Goal: Task Accomplishment & Management: Manage account settings

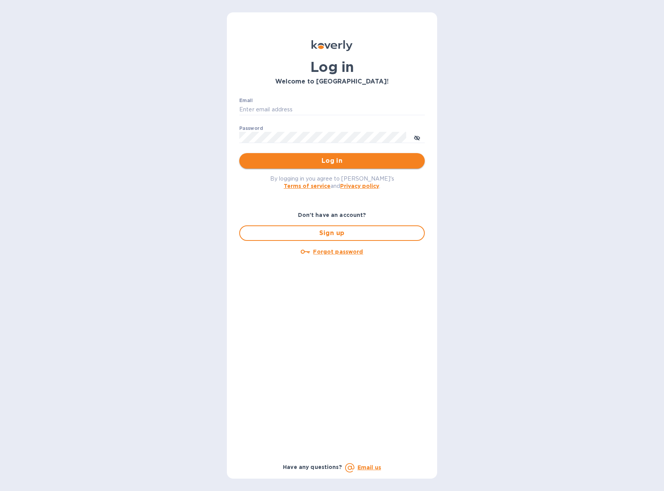
type input "[EMAIL_ADDRESS][DOMAIN_NAME]"
click at [315, 160] on span "Log in" at bounding box center [331, 160] width 173 height 9
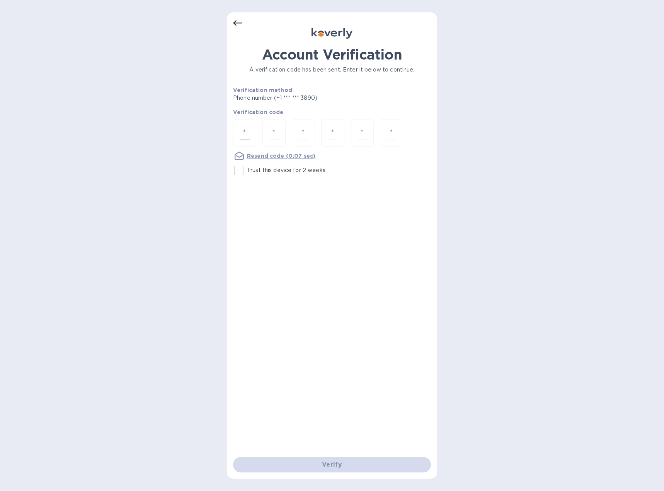
click at [242, 128] on input "number" at bounding box center [245, 133] width 10 height 14
type input "8"
type input "3"
type input "6"
type input "9"
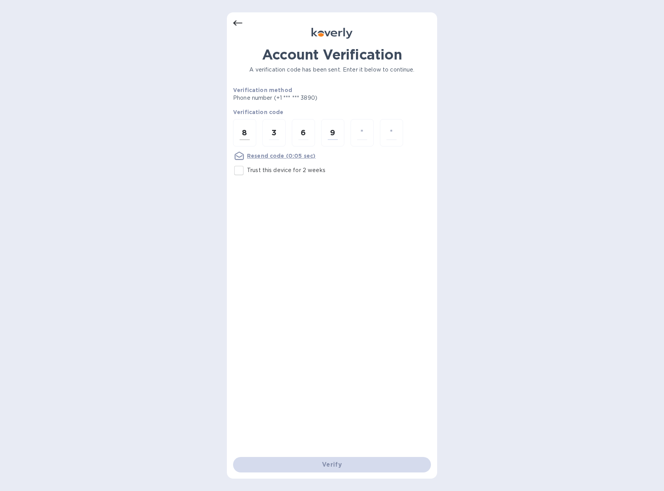
type input "0"
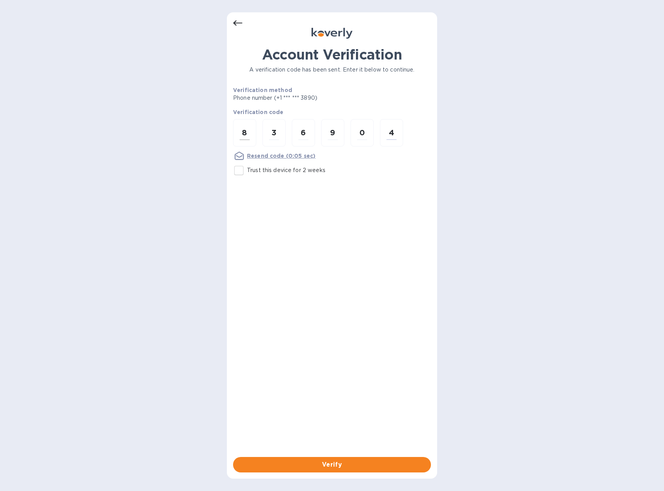
type input "4"
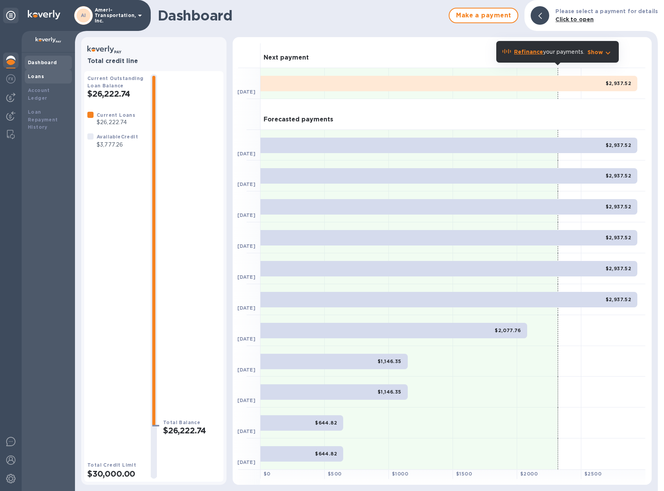
click at [33, 77] on b "Loans" at bounding box center [36, 76] width 16 height 6
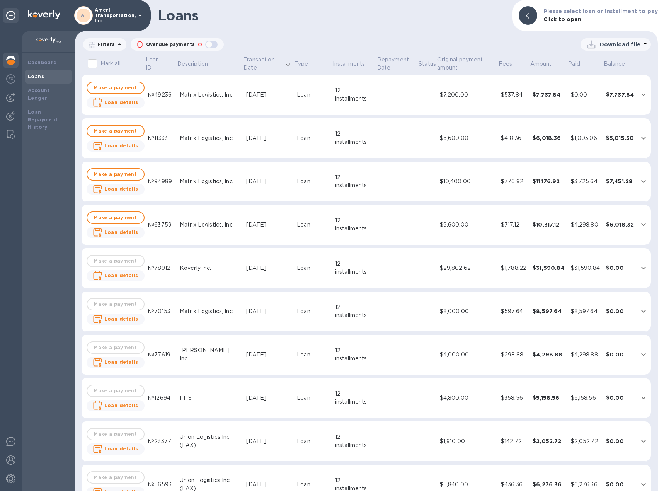
click at [390, 100] on td at bounding box center [396, 95] width 41 height 40
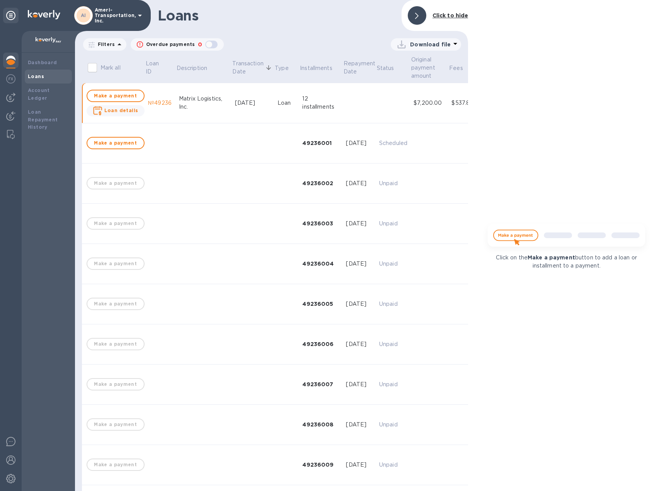
click at [302, 104] on div "12 installments" at bounding box center [320, 103] width 37 height 16
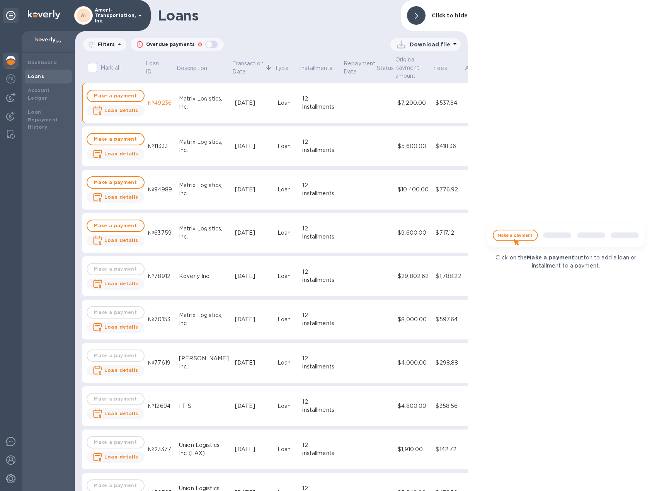
click at [302, 104] on div "12 installments" at bounding box center [320, 103] width 37 height 16
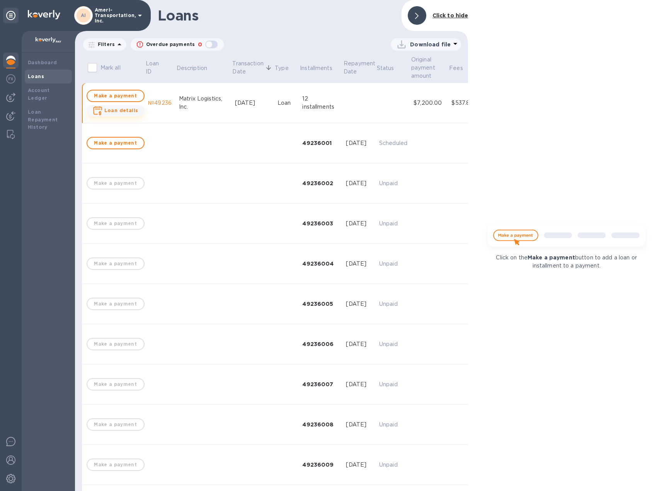
click at [110, 109] on b "Loan details" at bounding box center [121, 110] width 34 height 6
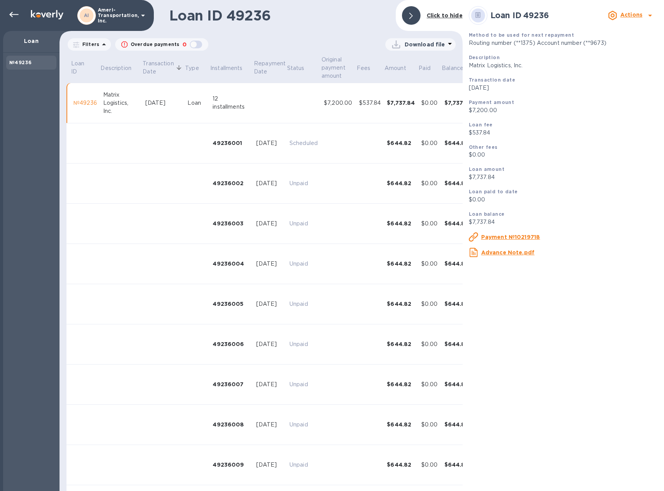
click at [410, 17] on icon at bounding box center [410, 16] width 3 height 6
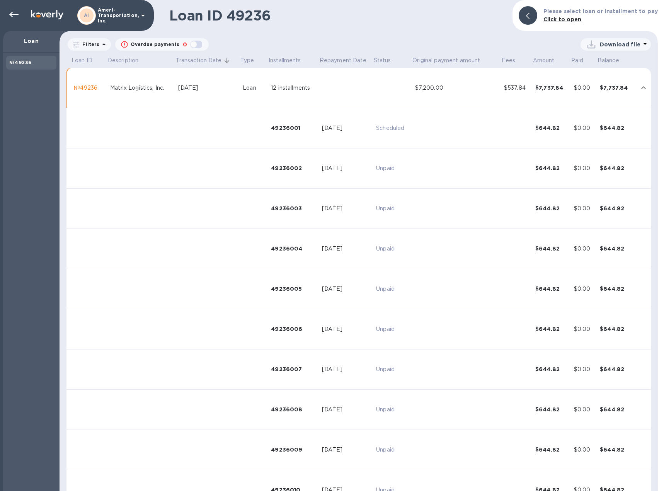
click at [88, 89] on div "№49236" at bounding box center [89, 88] width 30 height 8
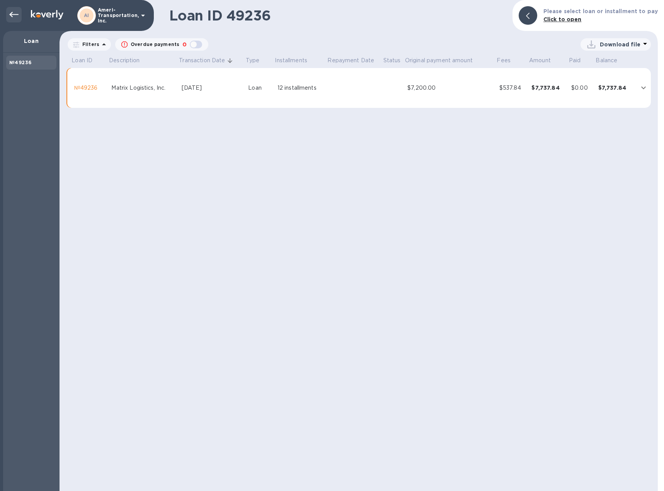
click at [14, 12] on icon at bounding box center [13, 14] width 9 height 9
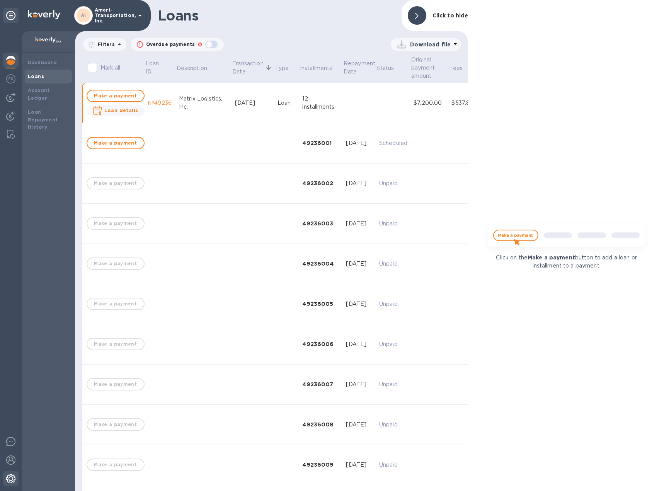
click at [8, 477] on img at bounding box center [10, 478] width 9 height 9
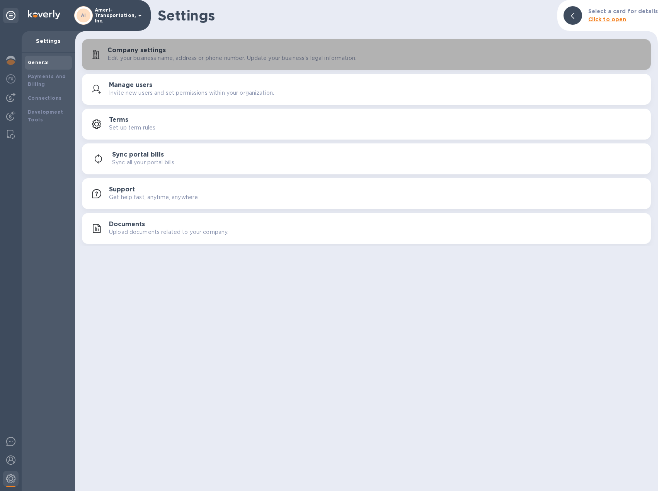
click at [155, 55] on p "Edit your business name, address or phone number. Update your business's legal …" at bounding box center [231, 58] width 249 height 8
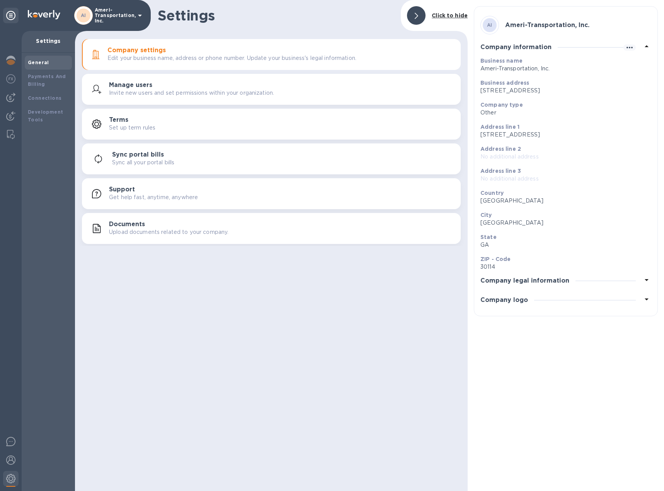
click at [645, 281] on icon at bounding box center [646, 279] width 9 height 9
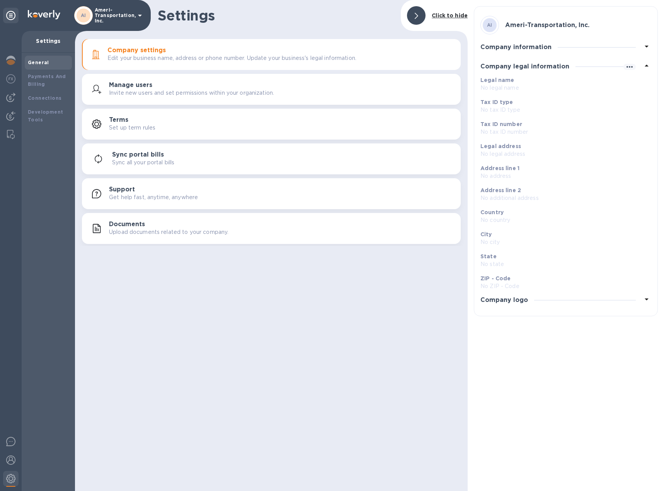
click at [648, 298] on icon at bounding box center [646, 298] width 9 height 9
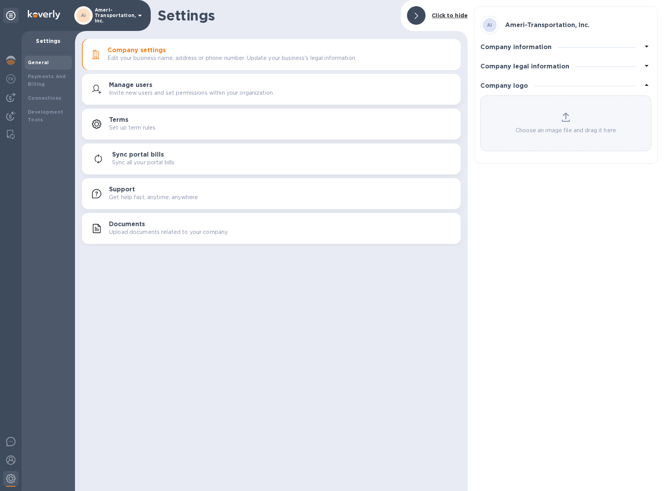
click at [126, 83] on h3 "Manage users" at bounding box center [130, 85] width 43 height 7
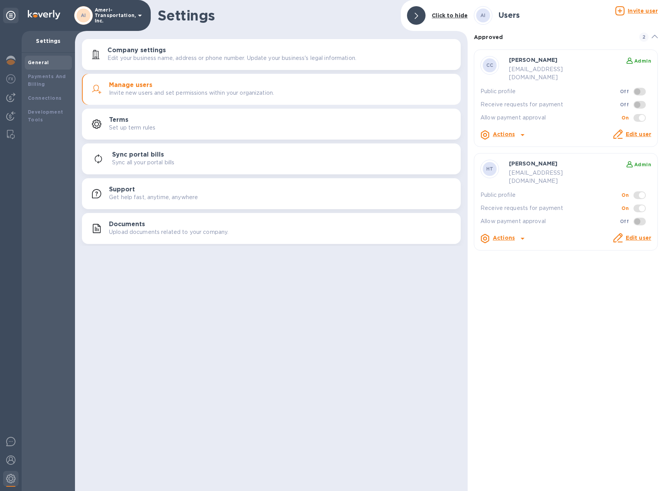
click at [134, 122] on div "Terms Set up term rules" at bounding box center [281, 123] width 345 height 15
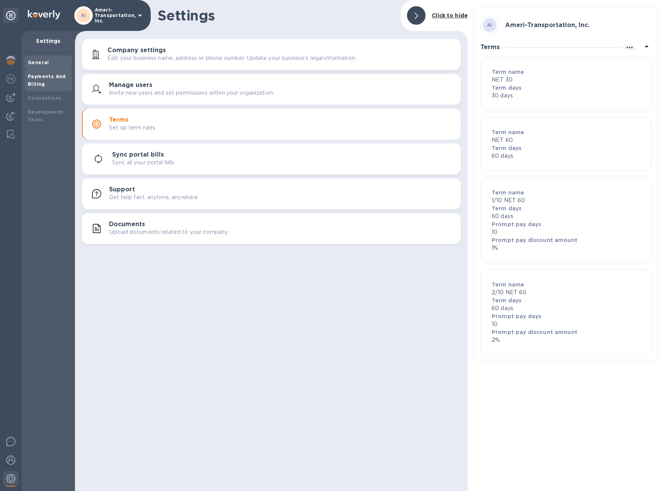
click at [31, 83] on b "Payments And Billing" at bounding box center [47, 80] width 38 height 14
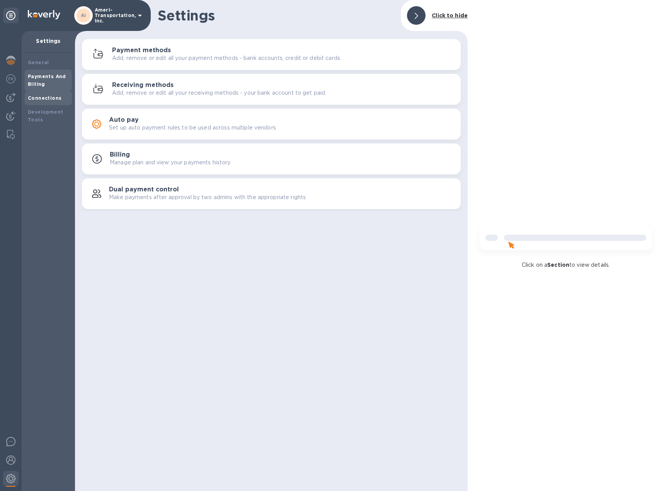
click at [38, 102] on div "Connections" at bounding box center [48, 98] width 41 height 8
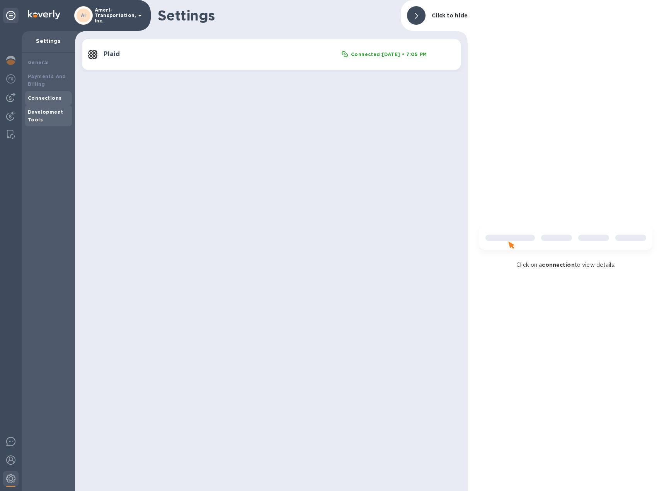
click at [37, 111] on b "Development Tools" at bounding box center [45, 116] width 35 height 14
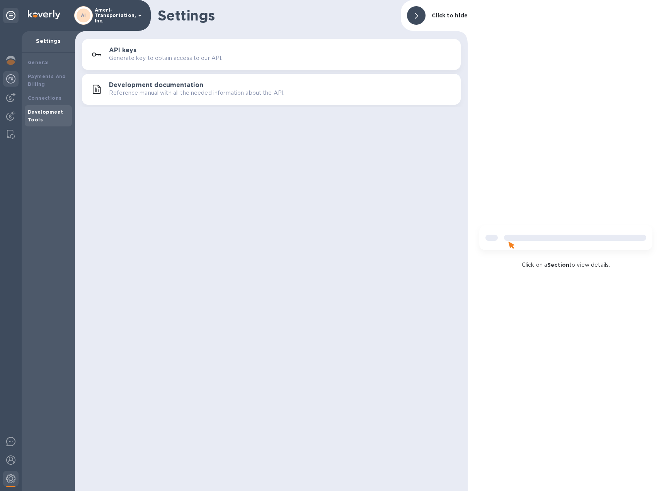
click at [8, 80] on img at bounding box center [10, 78] width 9 height 9
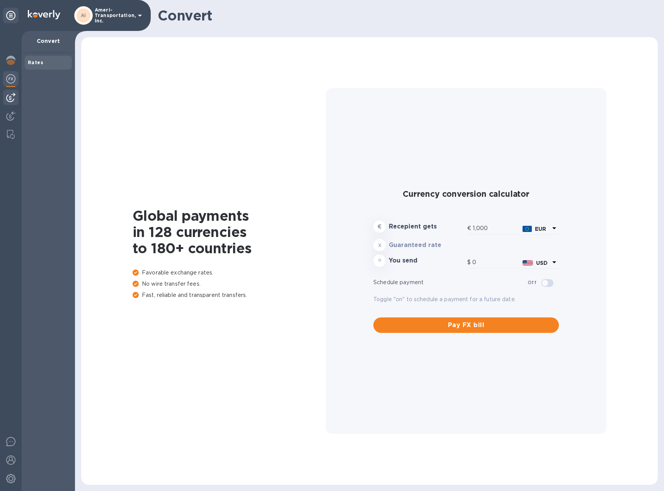
type input "1,178.78"
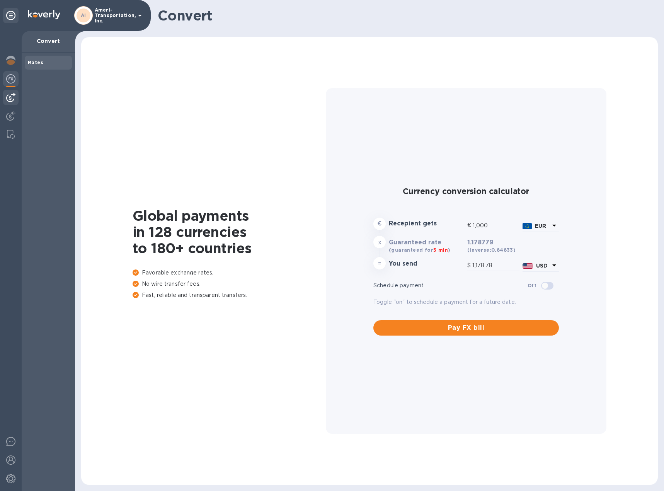
click at [10, 98] on img at bounding box center [10, 97] width 9 height 9
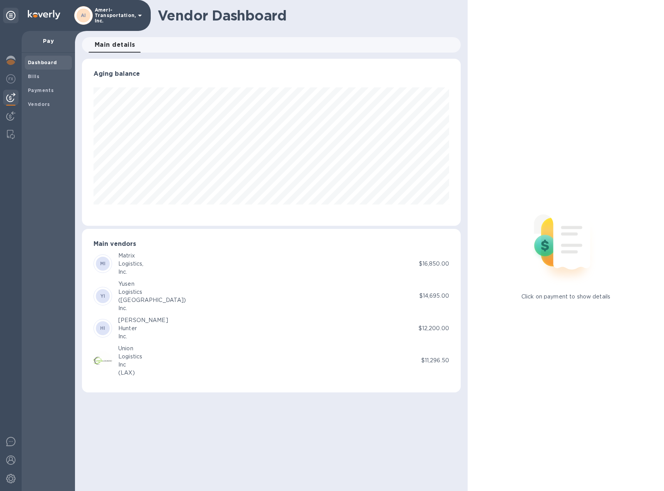
scroll to position [167, 379]
click at [34, 77] on b "Bills" at bounding box center [34, 76] width 12 height 6
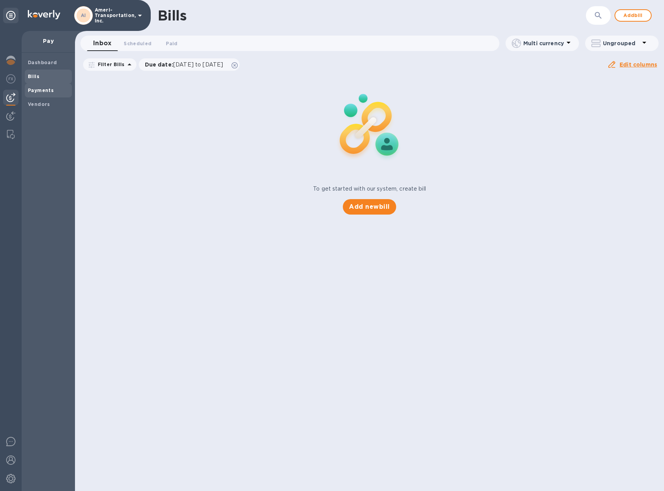
click at [45, 91] on b "Payments" at bounding box center [41, 90] width 26 height 6
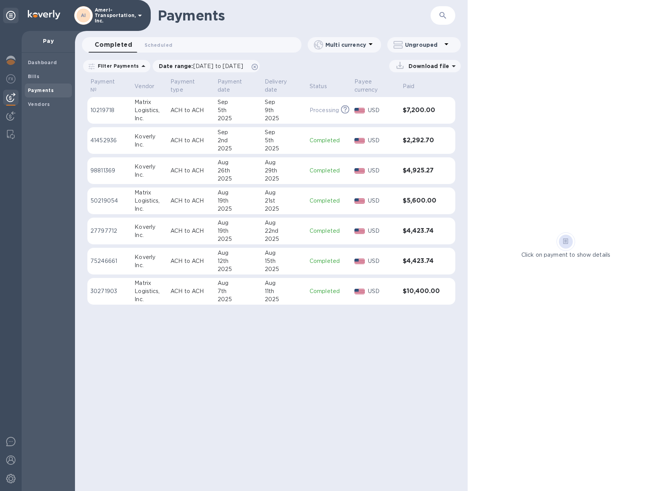
click at [405, 108] on h3 "$7,200.00" at bounding box center [421, 110] width 37 height 7
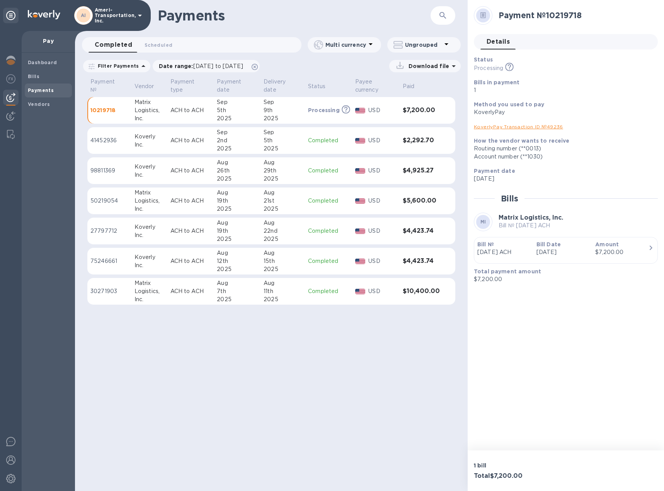
click at [643, 248] on div "$7,200.00" at bounding box center [621, 252] width 53 height 8
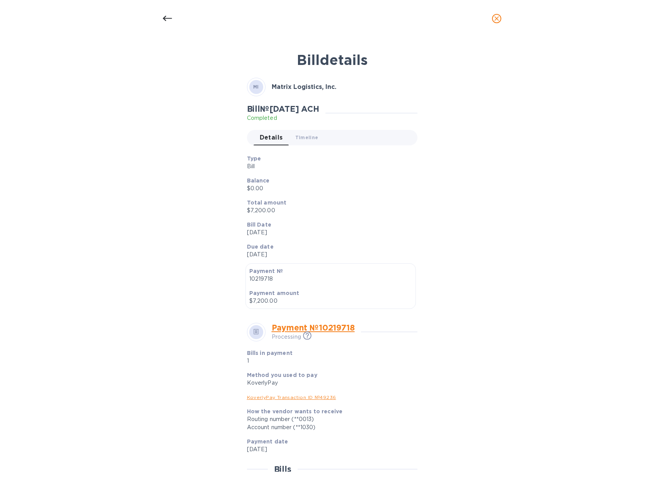
click at [165, 20] on icon at bounding box center [167, 18] width 9 height 5
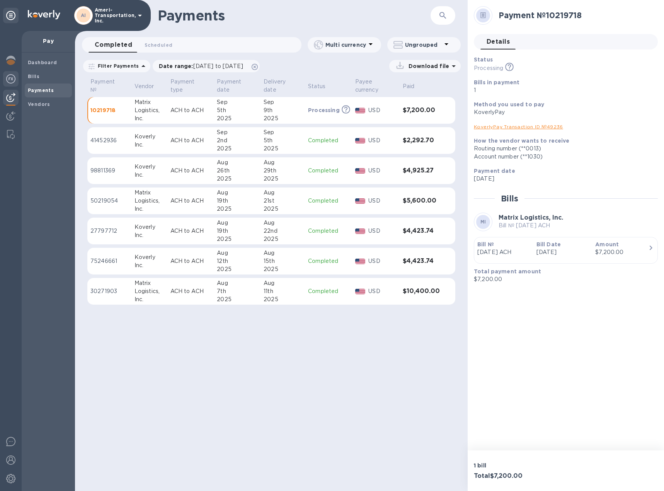
click at [8, 78] on img at bounding box center [10, 78] width 9 height 9
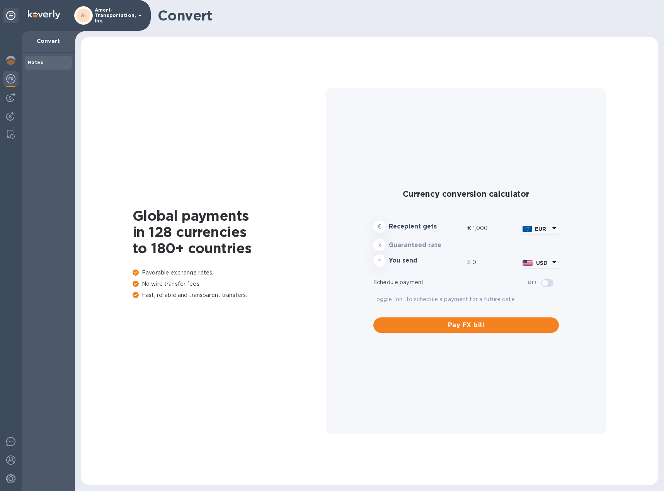
type input "1,178.78"
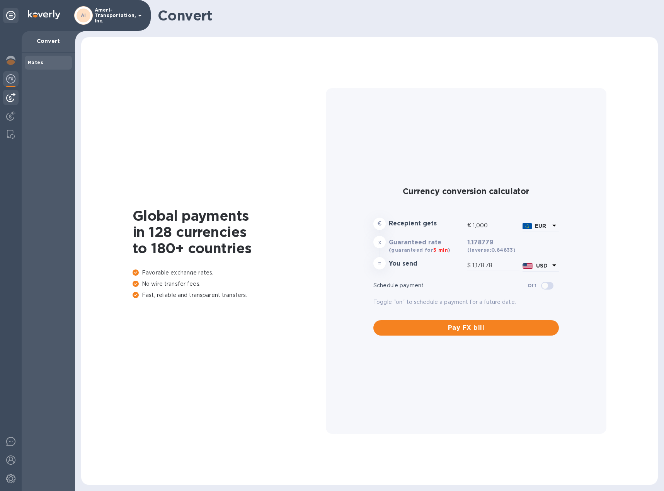
click at [9, 94] on img at bounding box center [10, 97] width 9 height 9
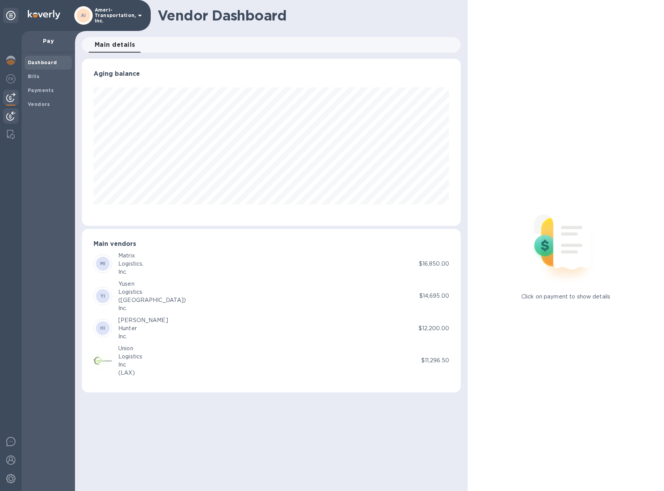
scroll to position [167, 379]
click at [9, 115] on img at bounding box center [10, 115] width 9 height 9
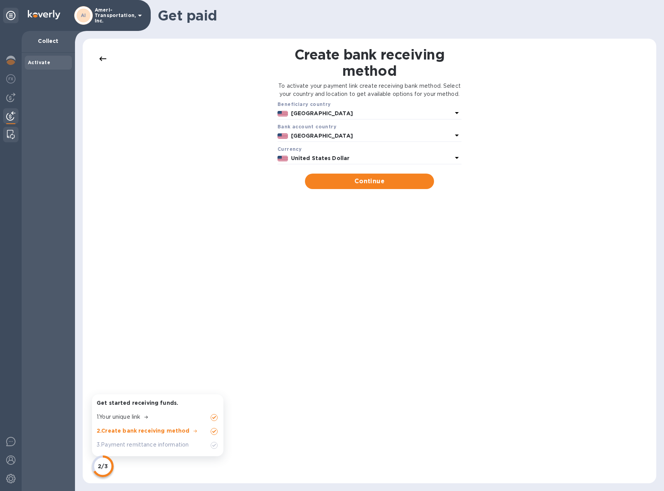
click at [11, 130] on img at bounding box center [11, 134] width 8 height 9
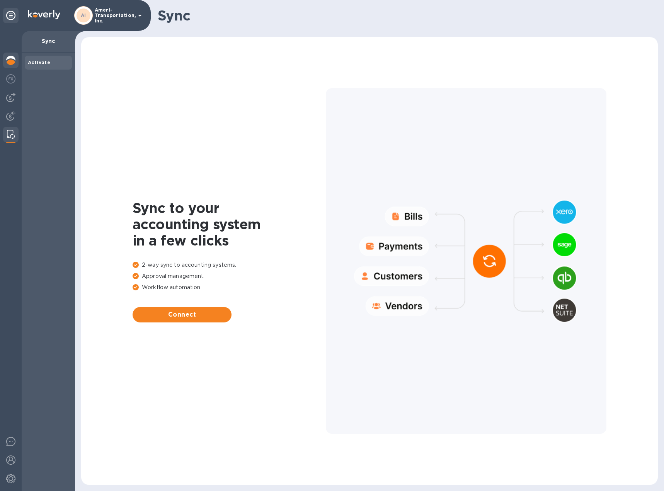
click at [8, 61] on img at bounding box center [10, 60] width 9 height 9
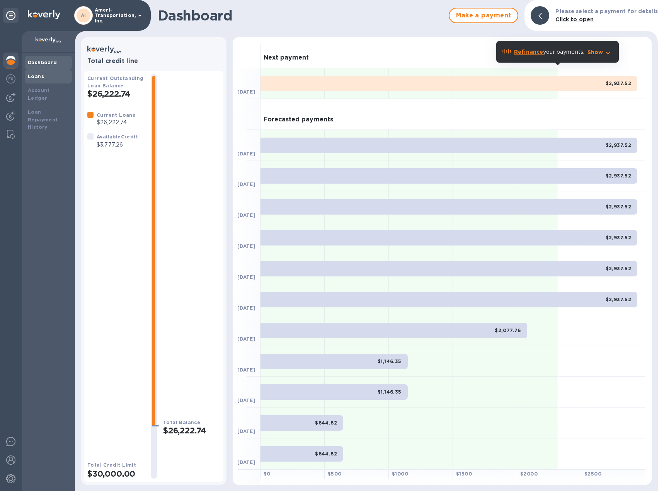
click at [34, 75] on b "Loans" at bounding box center [36, 76] width 16 height 6
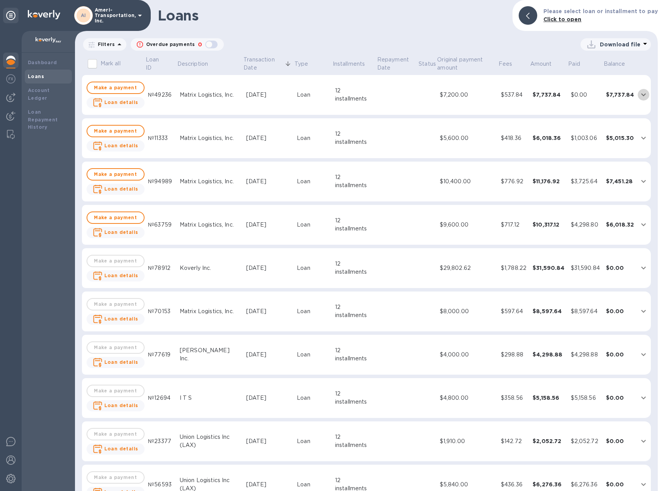
click at [639, 96] on icon "expand row" at bounding box center [643, 94] width 9 height 9
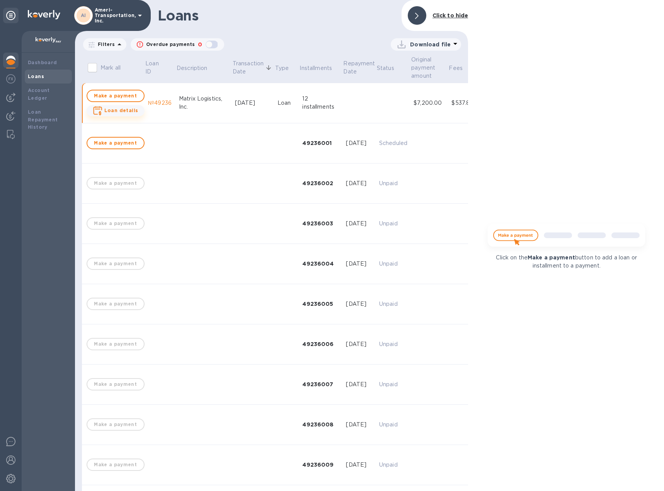
click at [119, 111] on b "Loan details" at bounding box center [121, 110] width 34 height 6
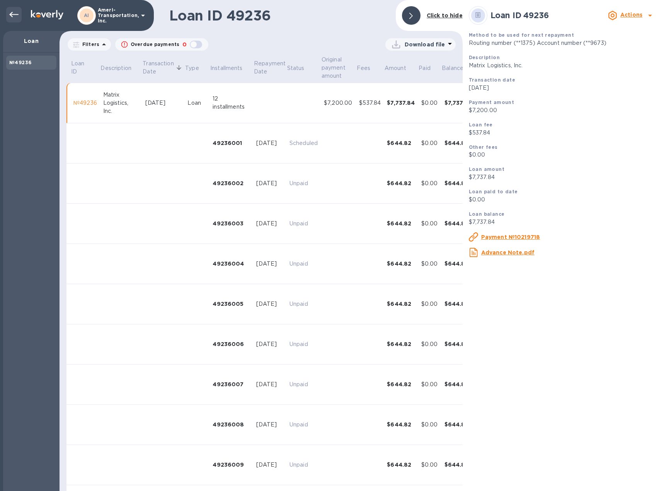
click at [13, 13] on icon at bounding box center [13, 14] width 9 height 9
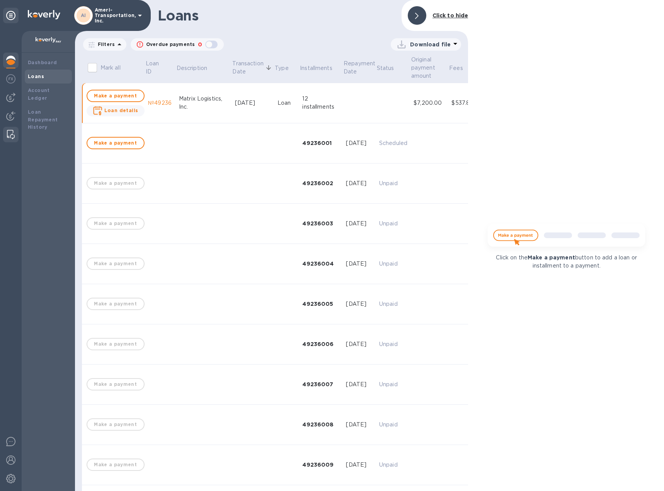
click at [9, 134] on img at bounding box center [11, 134] width 8 height 9
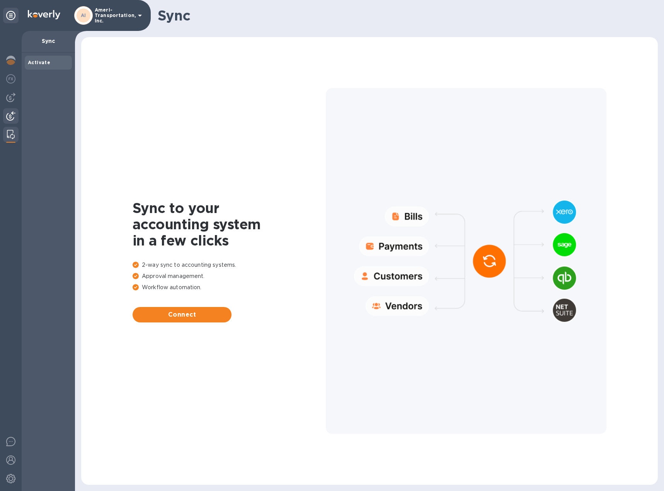
click at [7, 114] on img at bounding box center [10, 115] width 9 height 9
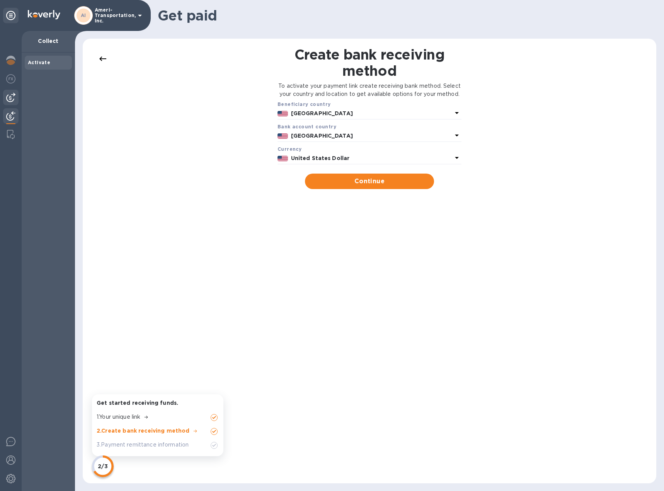
click at [9, 100] on img at bounding box center [10, 97] width 9 height 9
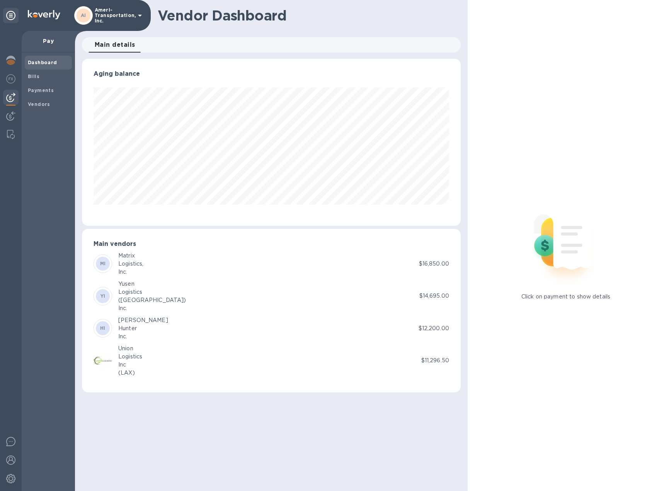
scroll to position [167, 379]
drag, startPoint x: 14, startPoint y: 357, endPoint x: 18, endPoint y: 488, distance: 130.7
click at [17, 466] on div at bounding box center [11, 261] width 22 height 460
click at [10, 476] on img at bounding box center [10, 478] width 9 height 9
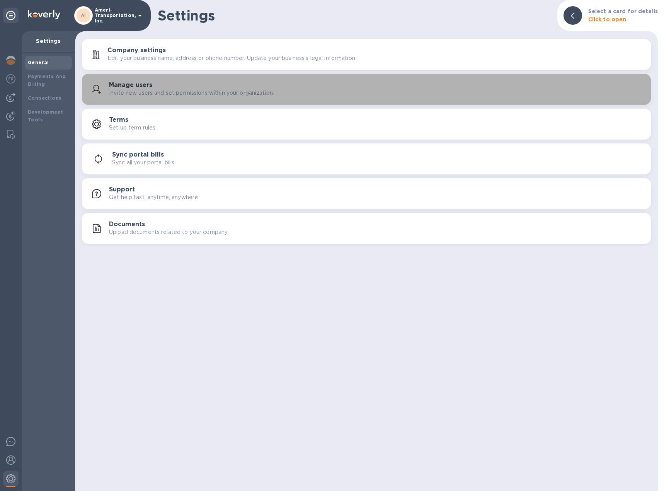
click at [172, 89] on p "Invite new users and set permissions within your organization." at bounding box center [191, 93] width 165 height 8
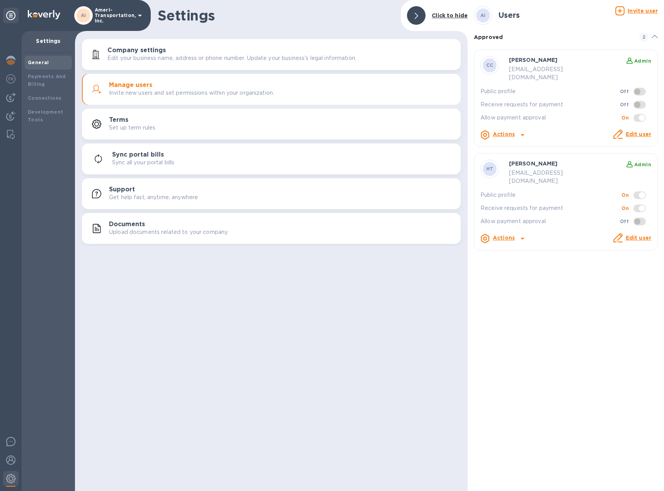
click at [644, 235] on link "Edit user" at bounding box center [639, 238] width 26 height 6
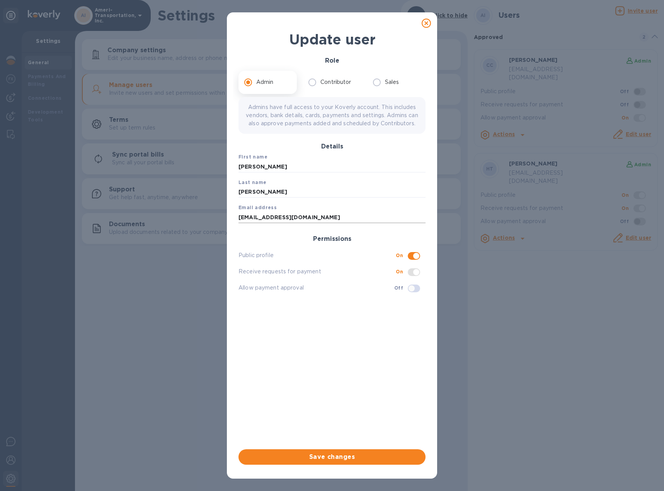
click at [326, 223] on input "[EMAIL_ADDRESS][DOMAIN_NAME]" at bounding box center [331, 217] width 187 height 12
drag, startPoint x: 326, startPoint y: 223, endPoint x: 209, endPoint y: 221, distance: 116.3
click at [209, 221] on div "Update user Role Admin Contributor Sales Admins have full access to your Koverl…" at bounding box center [332, 245] width 664 height 491
type input "[EMAIL_ADDRESS][DOMAIN_NAME]"
click at [343, 451] on button "Save changes" at bounding box center [331, 456] width 187 height 15
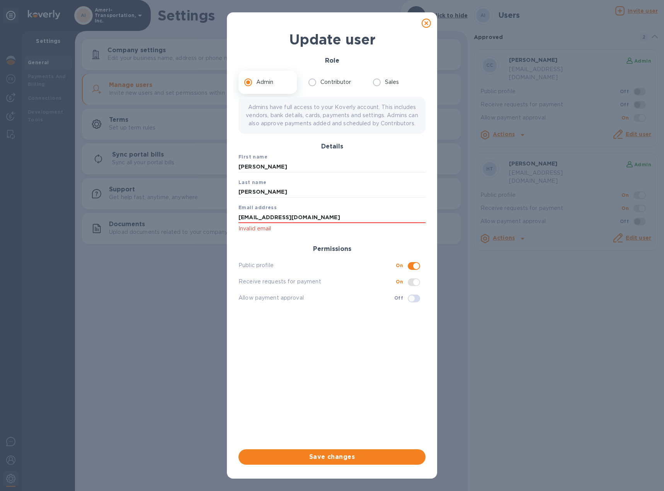
drag, startPoint x: 339, startPoint y: 225, endPoint x: 204, endPoint y: 224, distance: 134.5
click at [204, 224] on div "Update user Role Admin Contributor Sales Admins have full access to your Koverl…" at bounding box center [332, 245] width 664 height 491
type input "[EMAIL_ADDRESS][DOMAIN_NAME]"
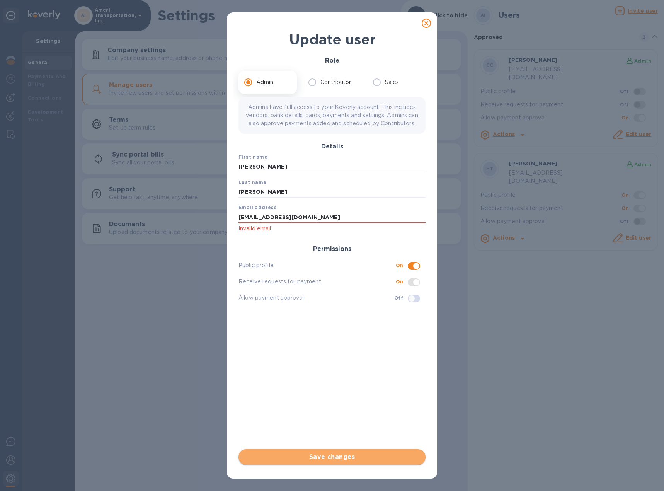
click at [358, 457] on span "Save changes" at bounding box center [332, 456] width 175 height 9
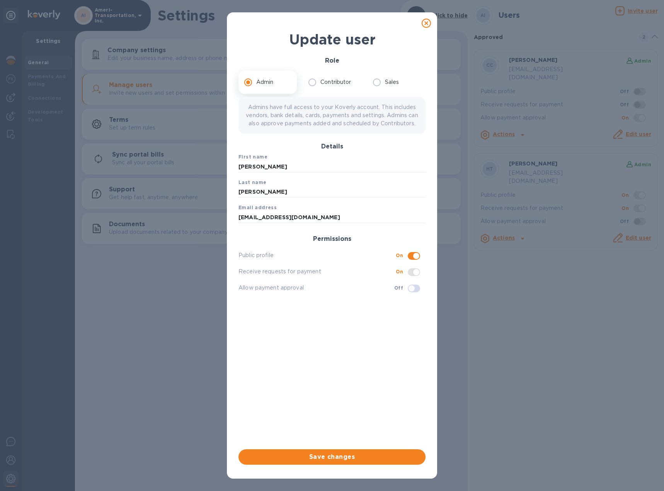
click at [149, 362] on div "Update user Role Admin Contributor Sales Admins have full access to your Koverl…" at bounding box center [332, 245] width 664 height 491
click at [320, 456] on span "Save changes" at bounding box center [332, 456] width 175 height 9
click at [430, 23] on icon at bounding box center [426, 23] width 9 height 9
checkbox input "false"
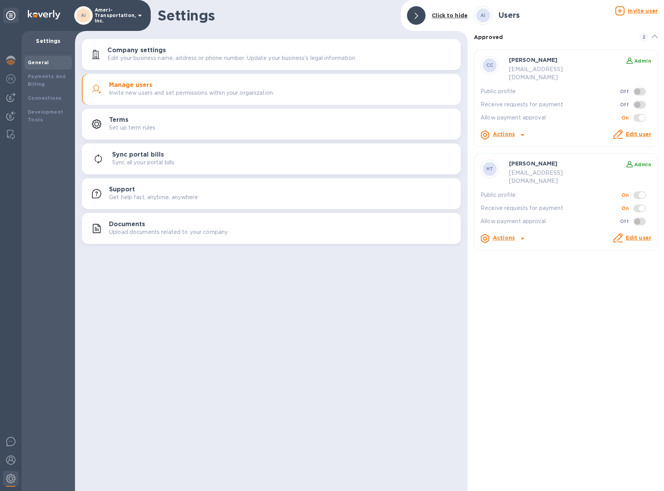
click at [161, 225] on div "Documents Upload documents related to your company." at bounding box center [281, 228] width 345 height 15
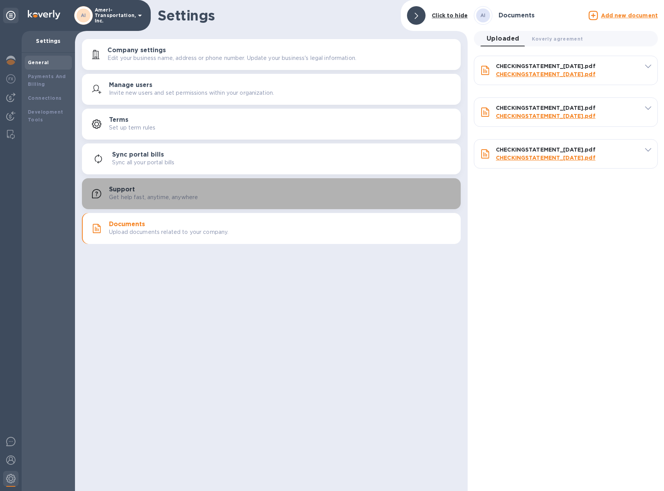
click at [173, 194] on p "Get help fast, anytime, anywhere" at bounding box center [153, 197] width 89 height 8
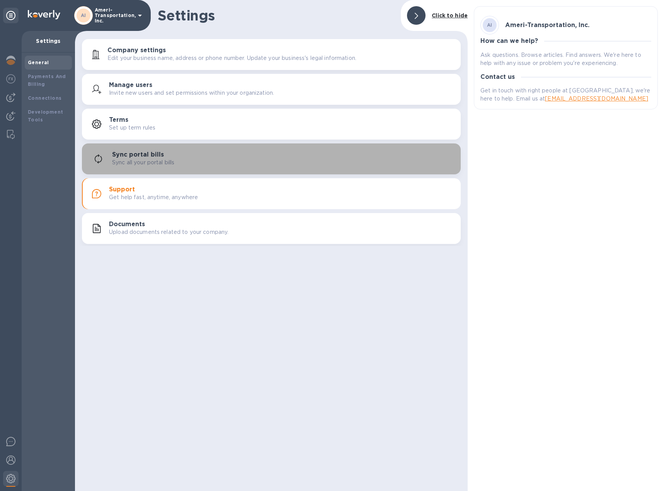
click at [166, 161] on p "Sync all your portal bills" at bounding box center [143, 162] width 62 height 8
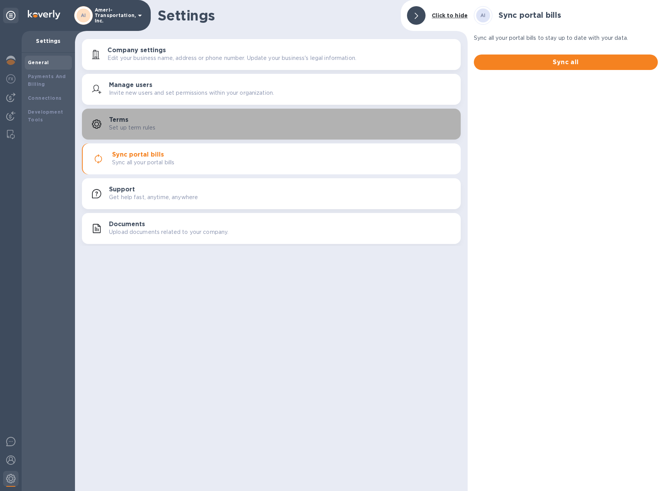
click at [159, 126] on div "Terms Set up term rules" at bounding box center [281, 123] width 345 height 15
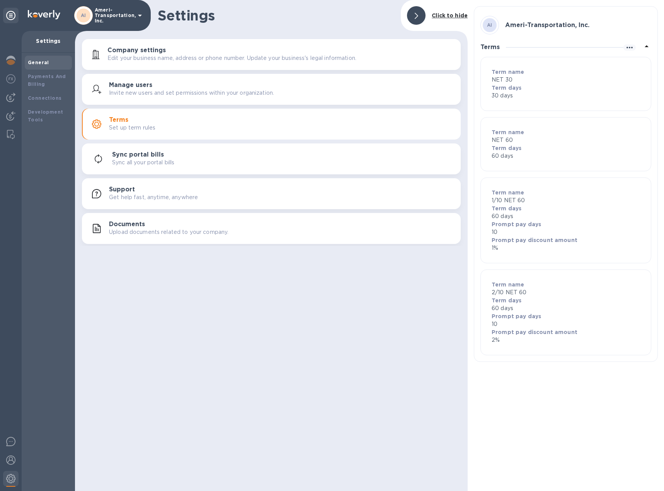
click at [167, 54] on p "Edit your business name, address or phone number. Update your business's legal …" at bounding box center [231, 58] width 249 height 8
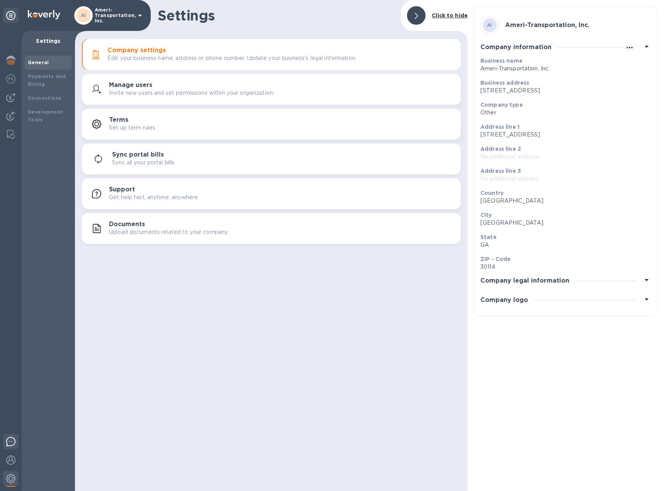
click at [7, 442] on img at bounding box center [10, 441] width 9 height 9
click at [4, 455] on div at bounding box center [10, 460] width 15 height 17
